Goal: Obtain resource: Obtain resource

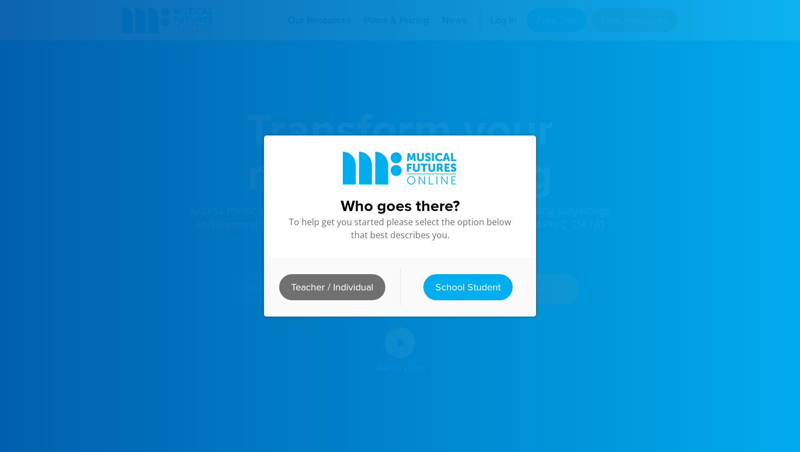
click at [340, 294] on link "Teacher / Individual" at bounding box center [332, 287] width 106 height 26
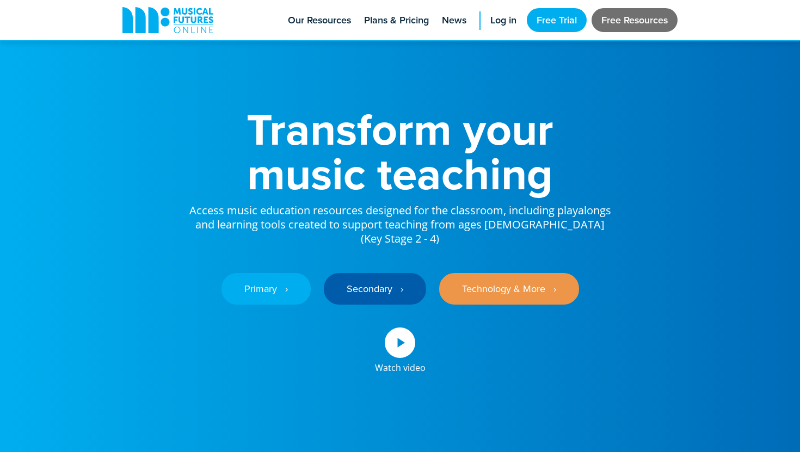
click at [632, 13] on link "Free Resources" at bounding box center [634, 20] width 86 height 24
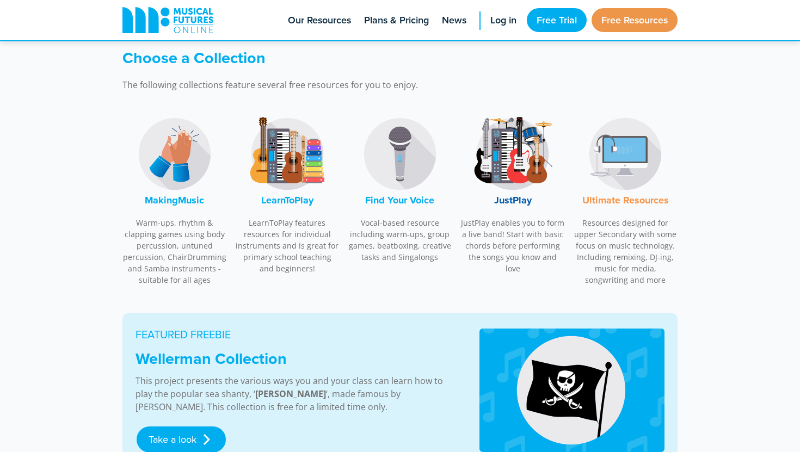
scroll to position [328, 0]
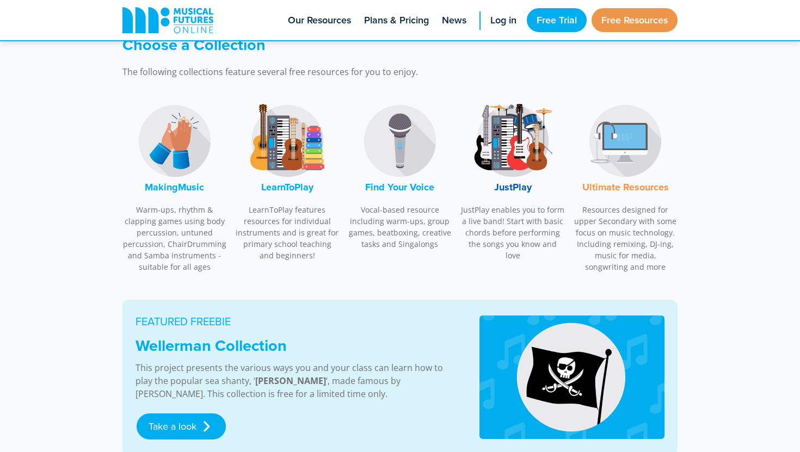
click at [186, 145] on img at bounding box center [175, 141] width 82 height 82
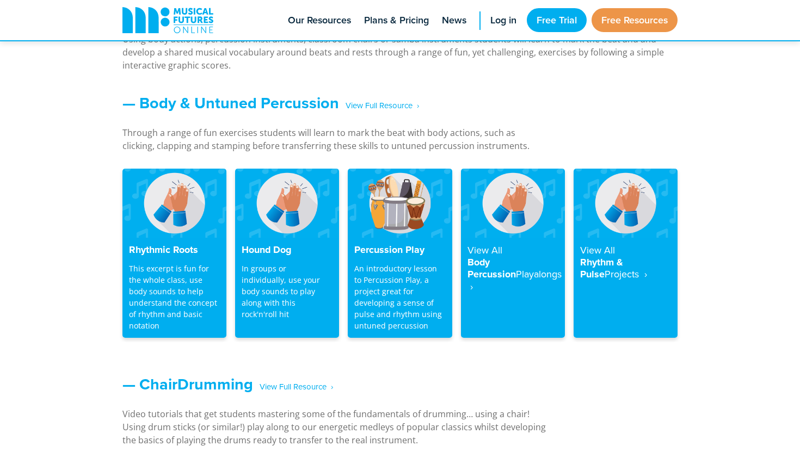
scroll to position [895, 0]
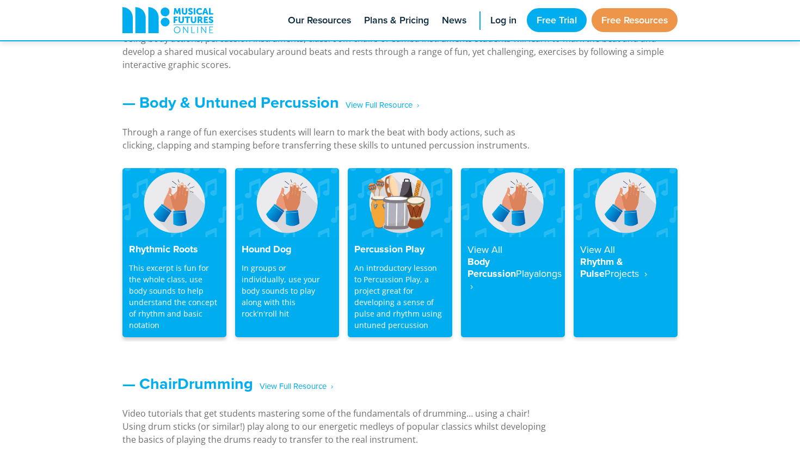
click at [175, 317] on p "This excerpt is fun for the whole class, use body sounds to help understand the…" at bounding box center [174, 296] width 91 height 69
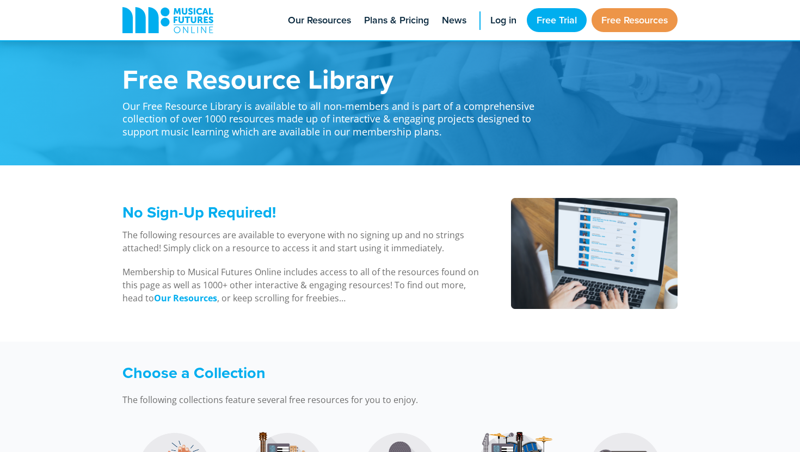
scroll to position [898, 0]
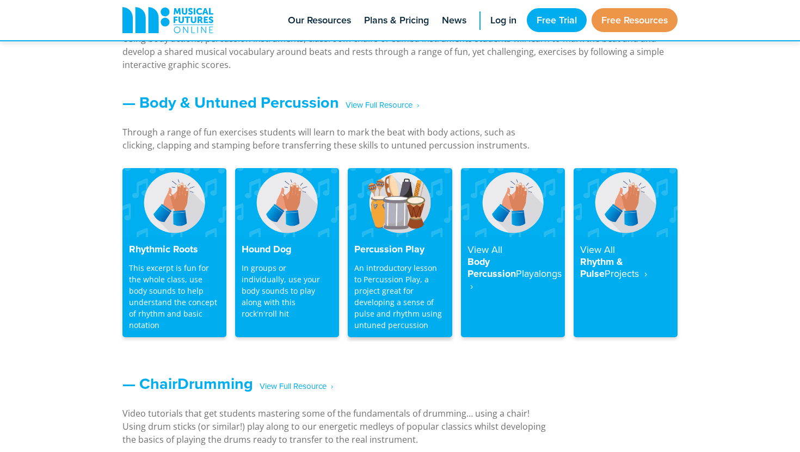
click at [417, 250] on h4 "Percussion Play" at bounding box center [399, 250] width 91 height 12
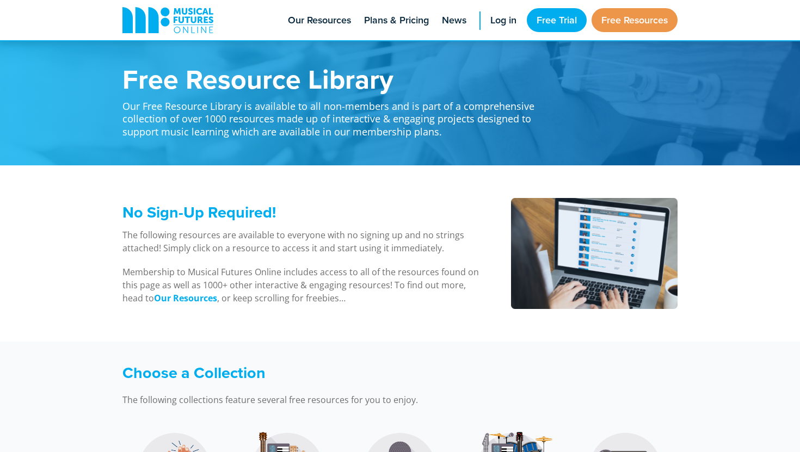
scroll to position [896, 0]
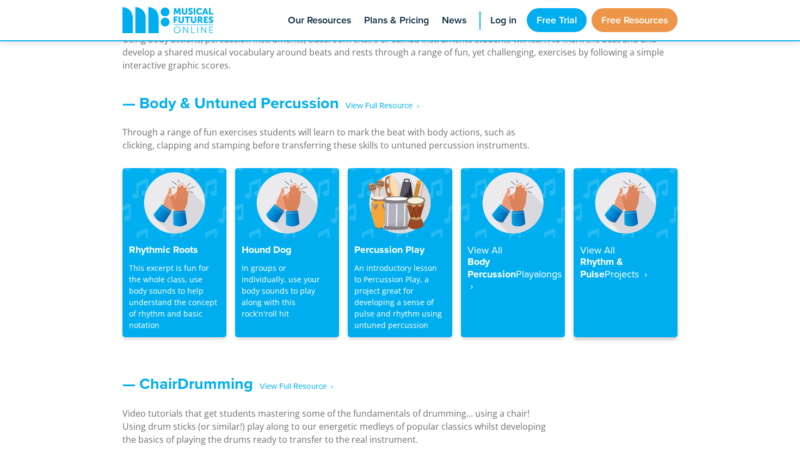
click at [608, 269] on strong "Projects ‎ ›" at bounding box center [625, 274] width 42 height 14
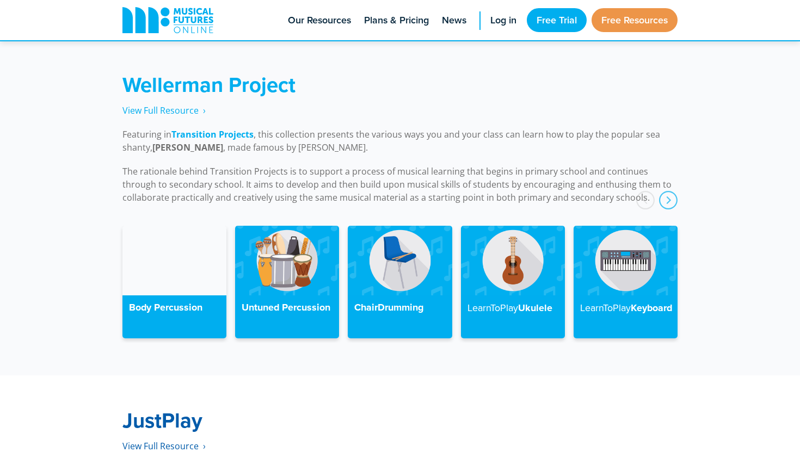
scroll to position [2441, 0]
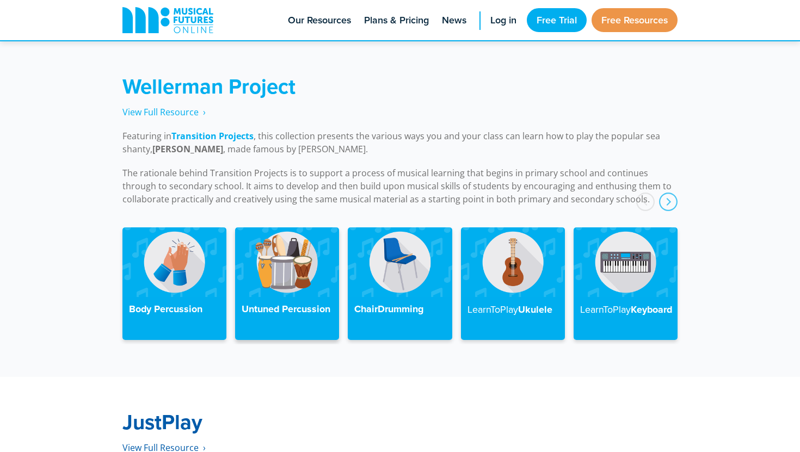
click at [280, 260] on img at bounding box center [287, 261] width 104 height 69
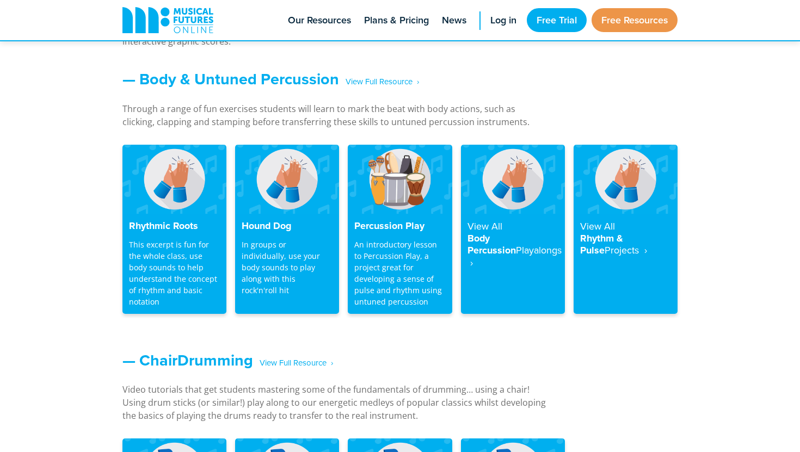
scroll to position [924, 0]
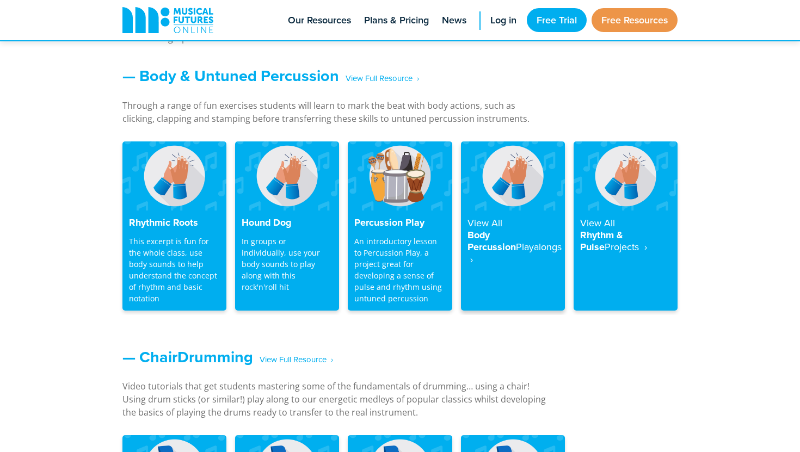
click at [515, 197] on img at bounding box center [513, 175] width 104 height 69
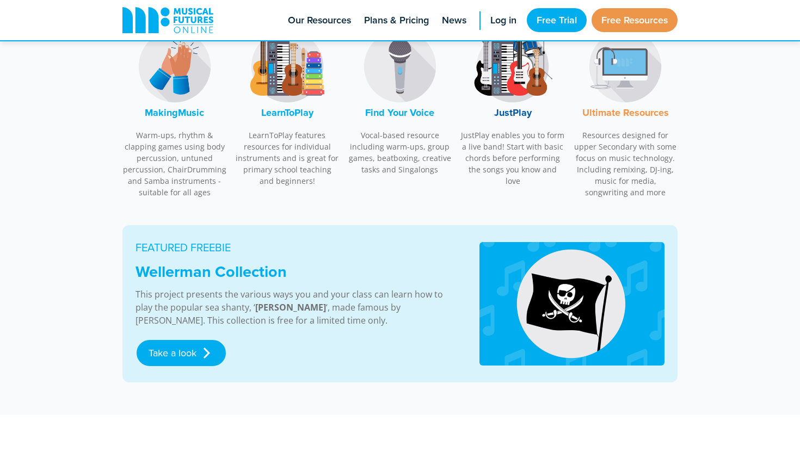
scroll to position [427, 0]
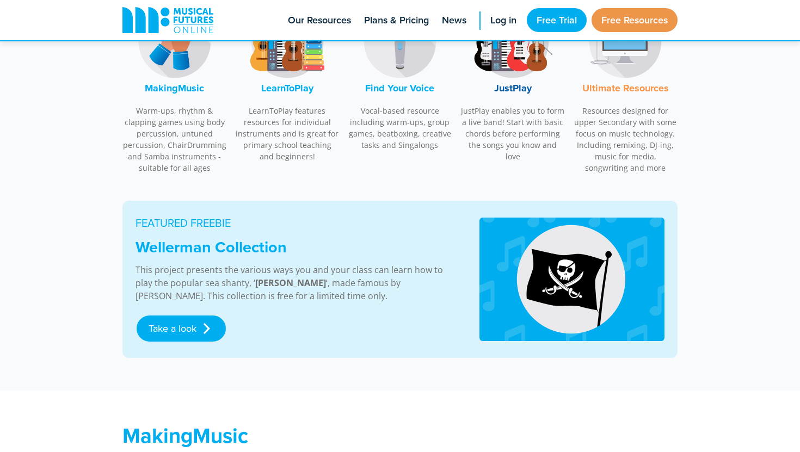
click at [189, 65] on img at bounding box center [175, 42] width 82 height 82
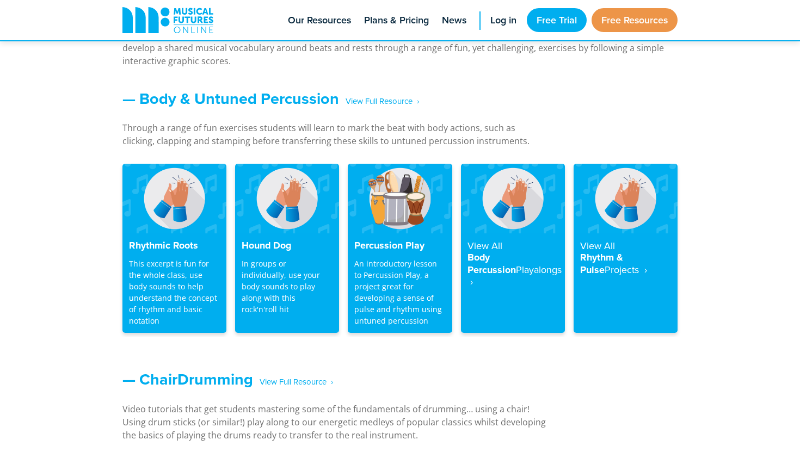
scroll to position [919, 0]
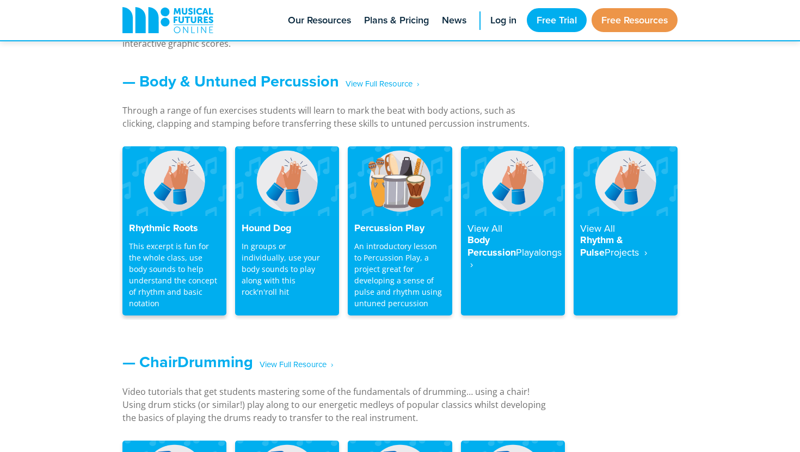
click at [178, 187] on img at bounding box center [174, 180] width 104 height 69
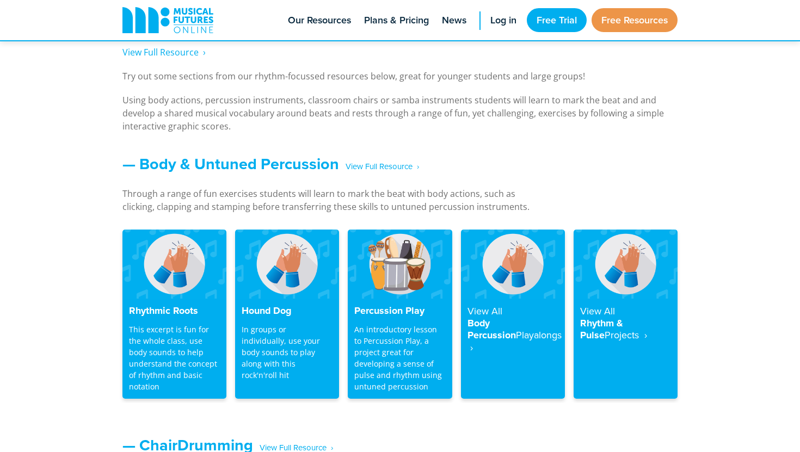
scroll to position [857, 0]
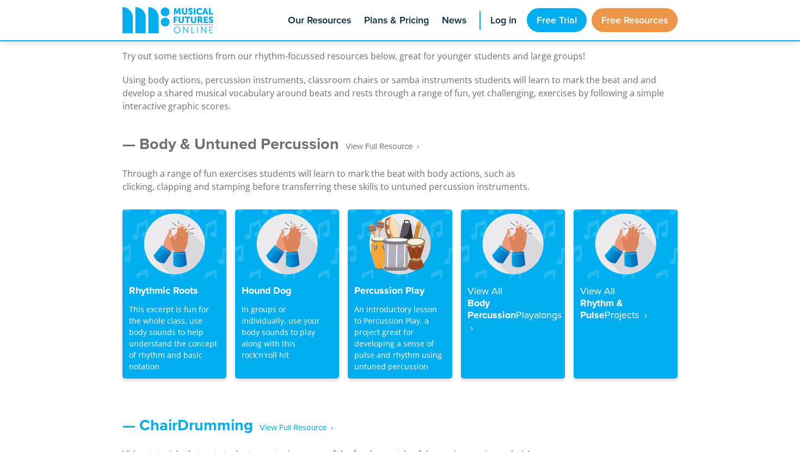
click at [304, 141] on link "— Body & Untuned Percussion ‎ ‎ ‎ View Full Resource‎‏‏‎ ‎ ›" at bounding box center [270, 143] width 296 height 23
